Goal: Use online tool/utility: Utilize a website feature to perform a specific function

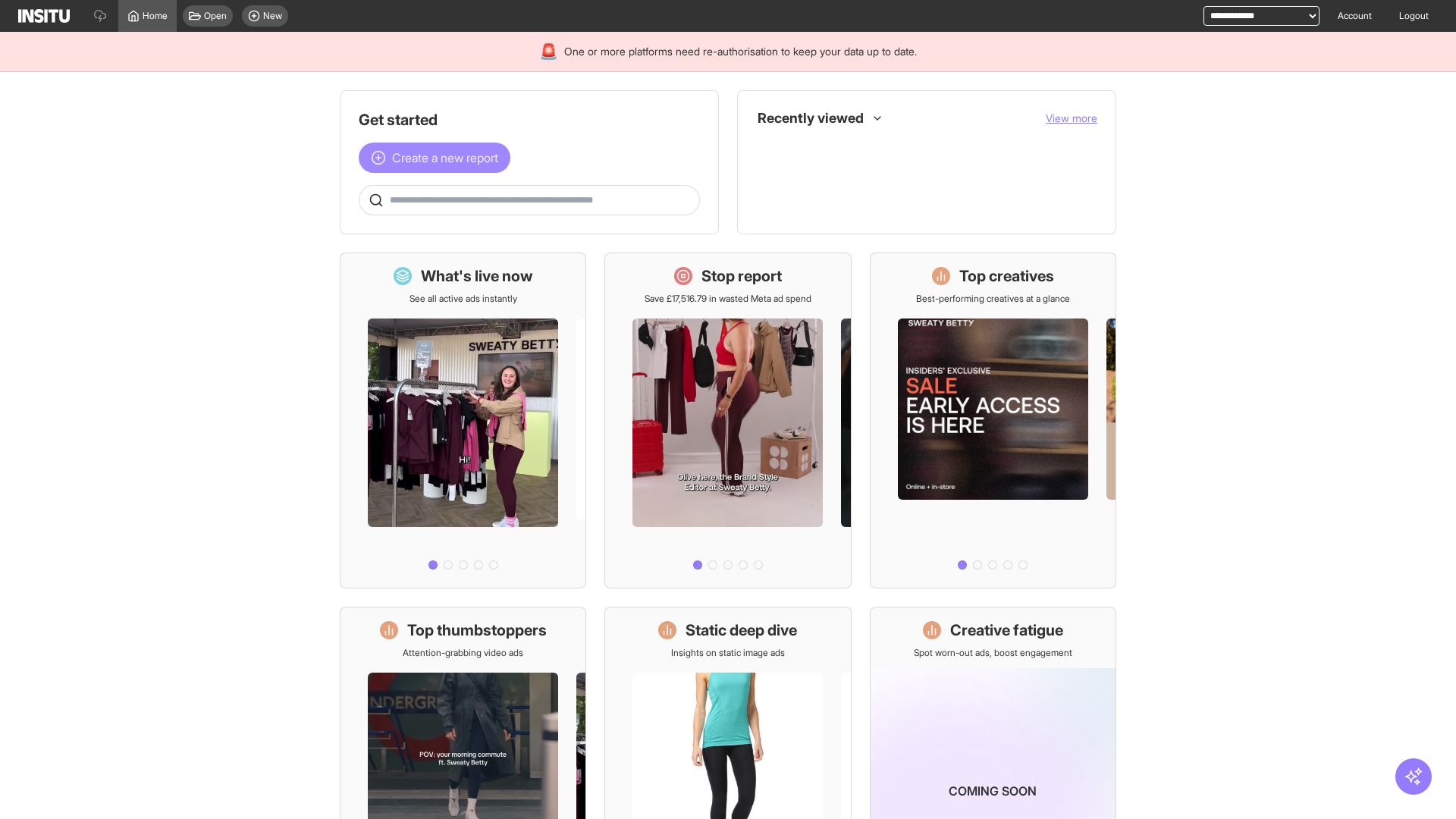
click at [438, 158] on span "Create a new report" at bounding box center [445, 158] width 106 height 18
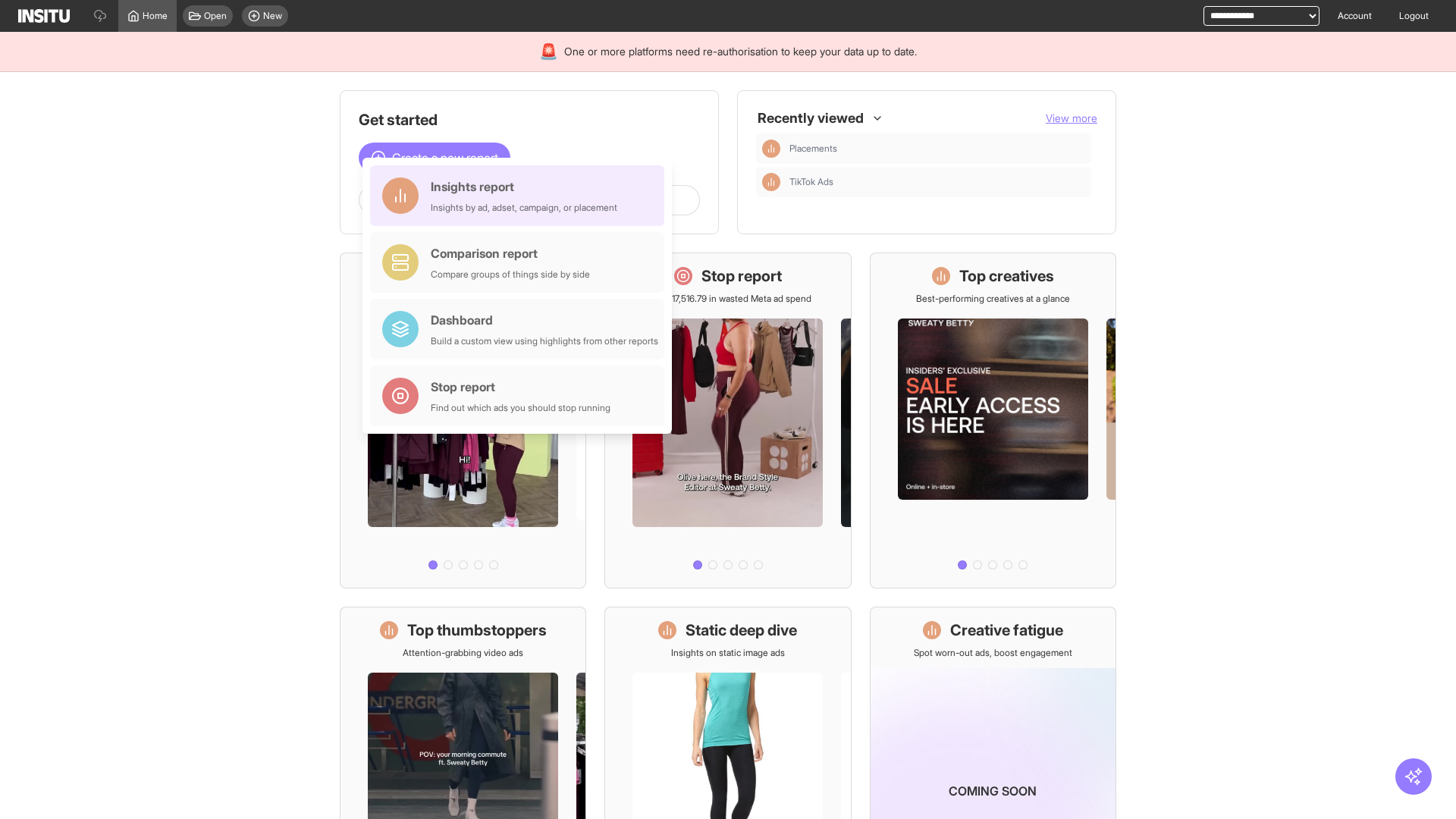
click at [521, 196] on div "Insights report Insights by ad, adset, campaign, or placement" at bounding box center [524, 196] width 186 height 36
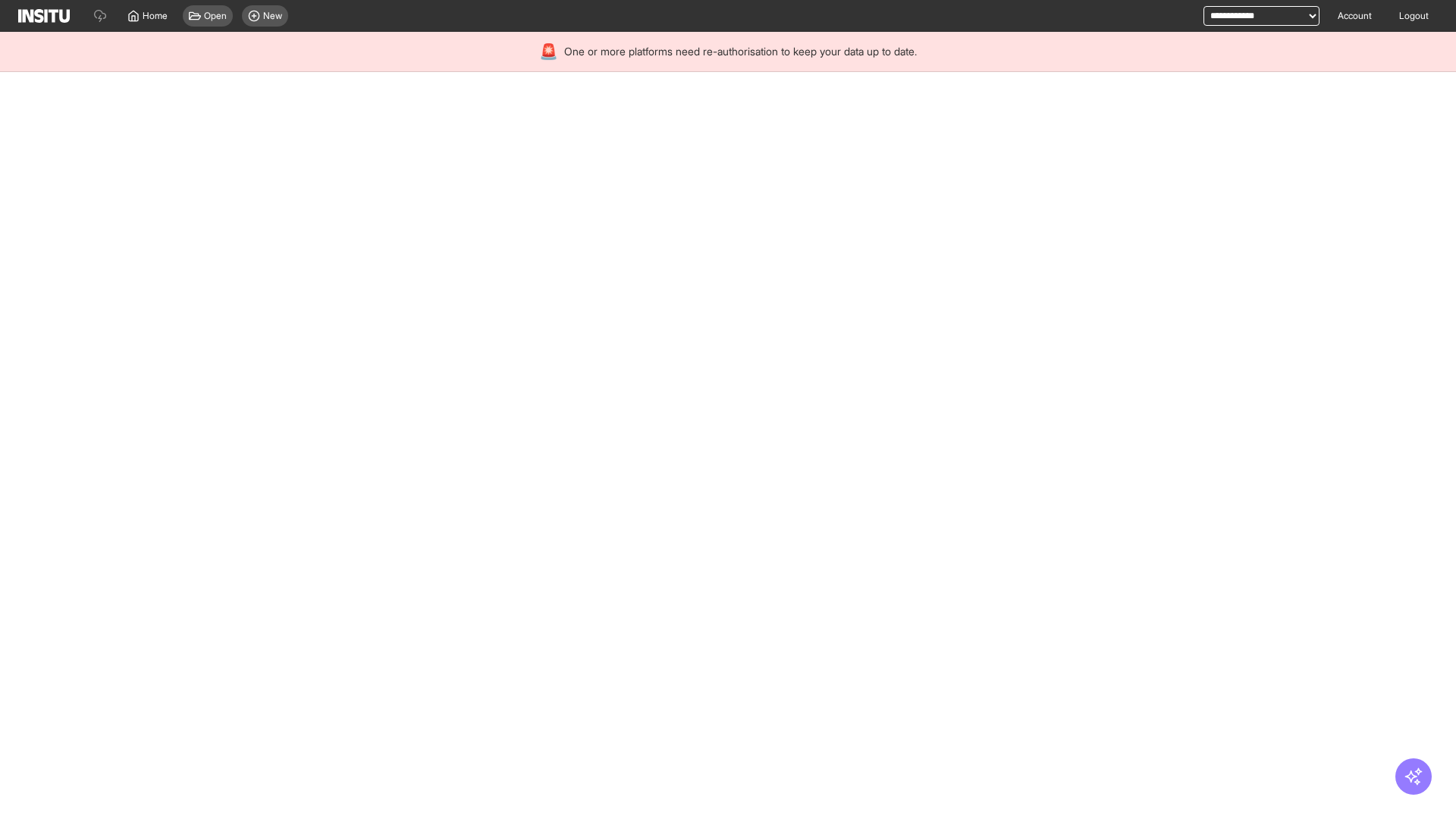
select select "**"
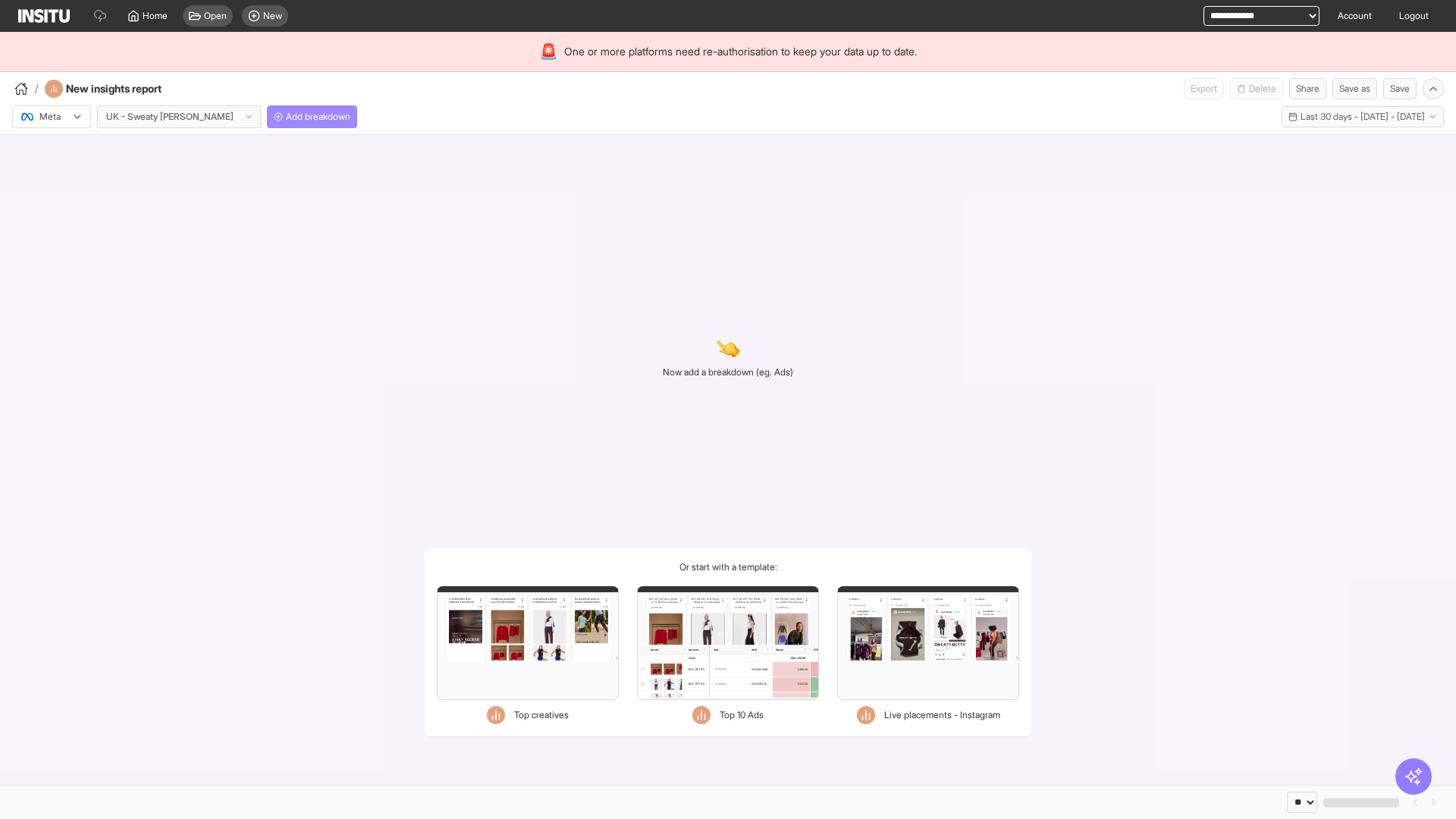
click at [286, 117] on span "Add breakdown" at bounding box center [318, 117] width 65 height 12
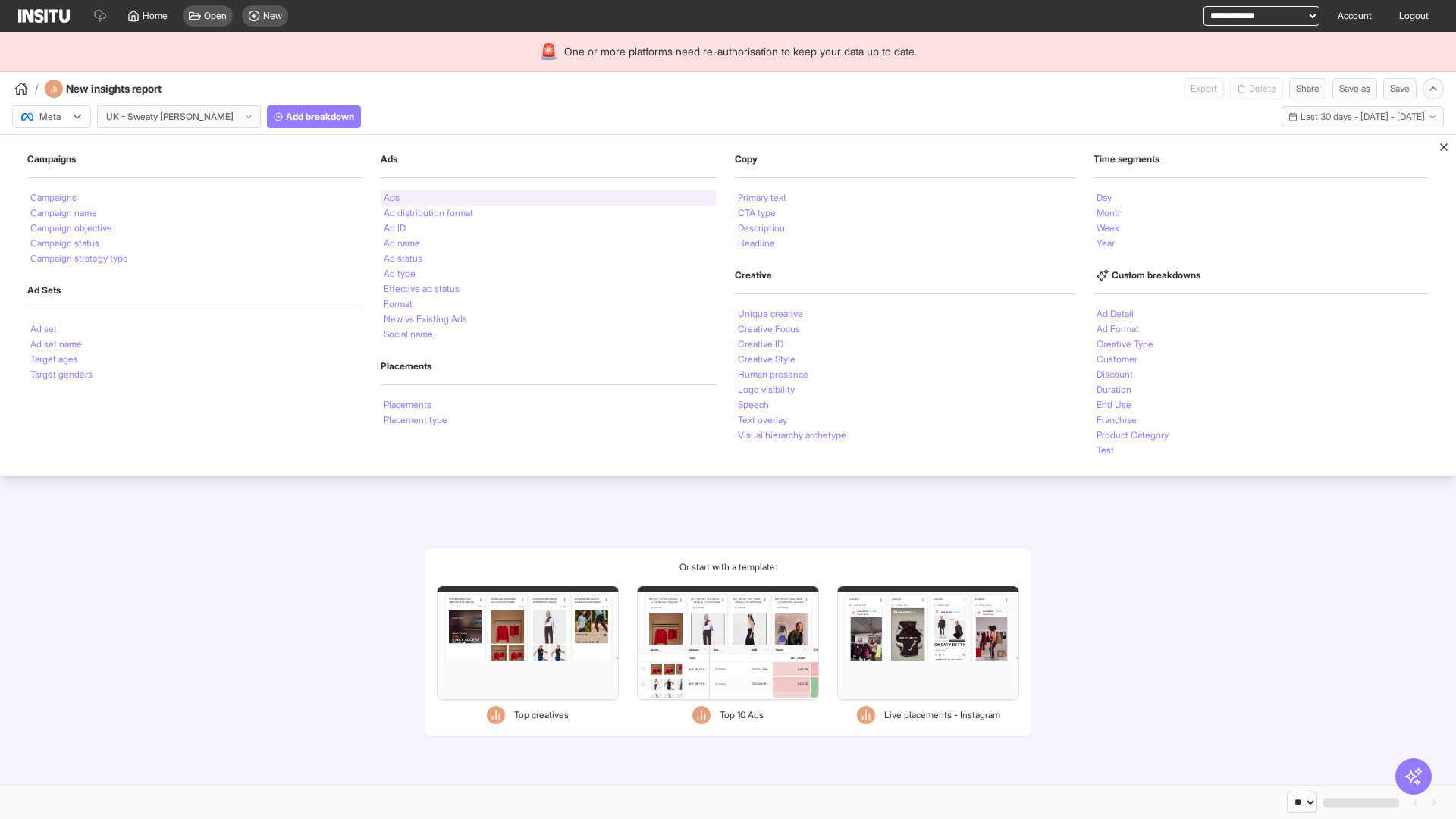
click at [389, 198] on li "Ads" at bounding box center [391, 197] width 16 height 9
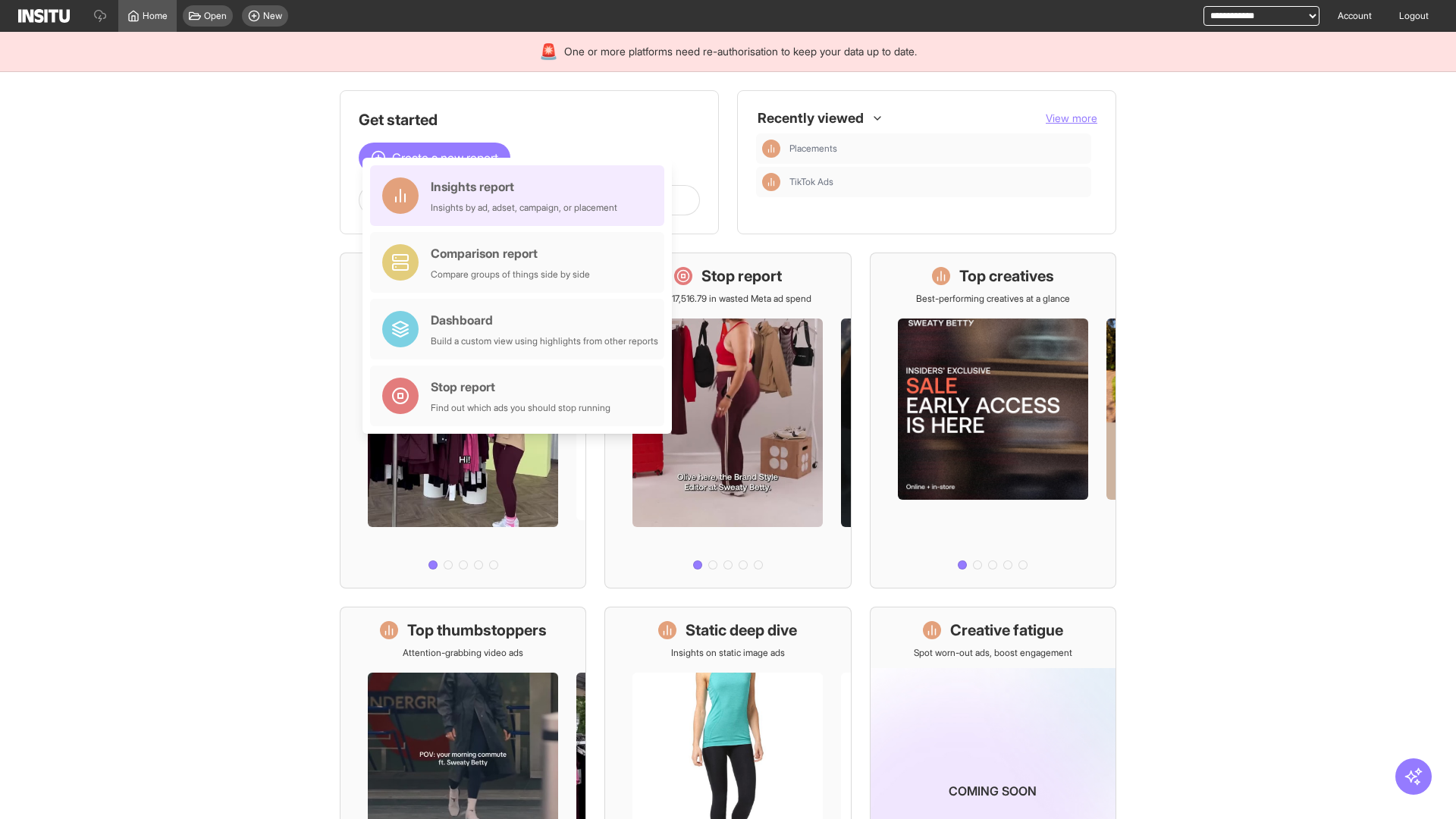
click at [521, 196] on div "Insights report Insights by ad, adset, campaign, or placement" at bounding box center [524, 196] width 186 height 36
